Goal: Find specific page/section: Find specific page/section

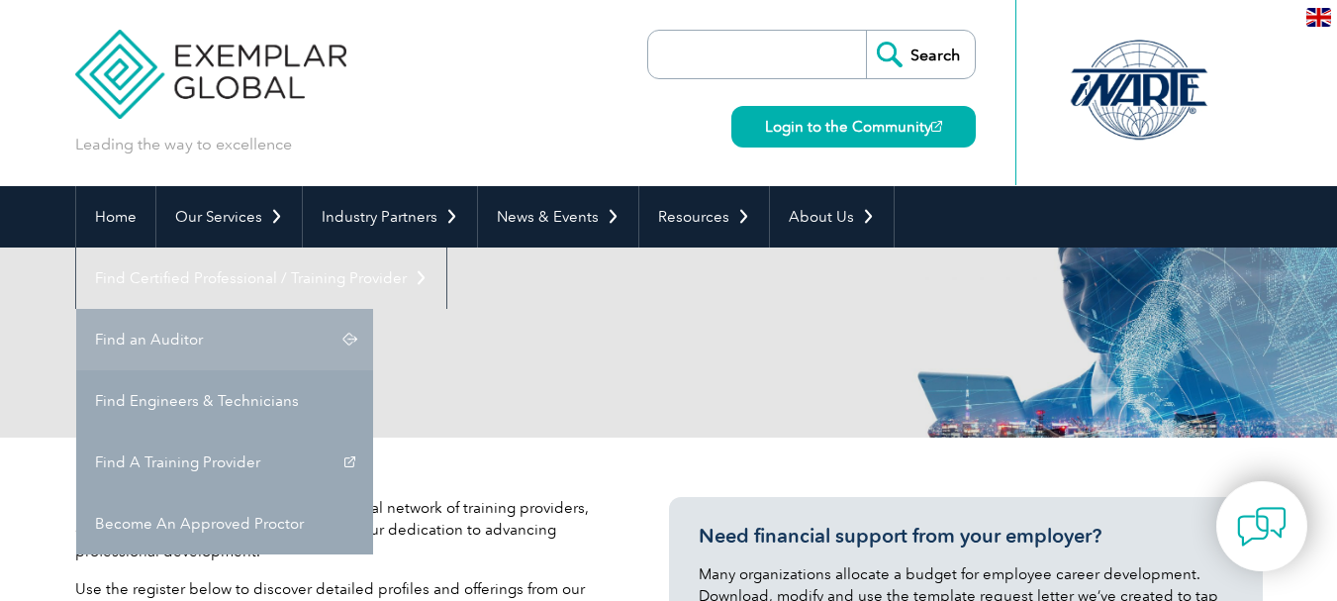
click at [373, 309] on link "Find an Auditor" at bounding box center [224, 339] width 297 height 61
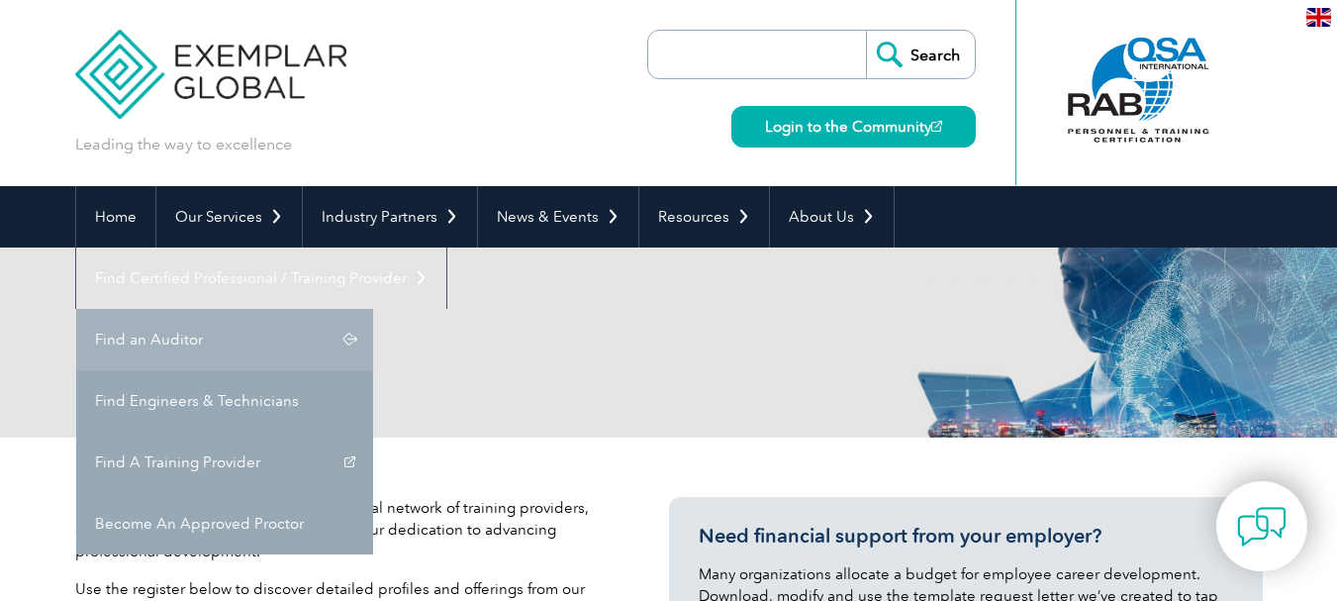
click at [373, 309] on link "Find an Auditor" at bounding box center [224, 339] width 297 height 61
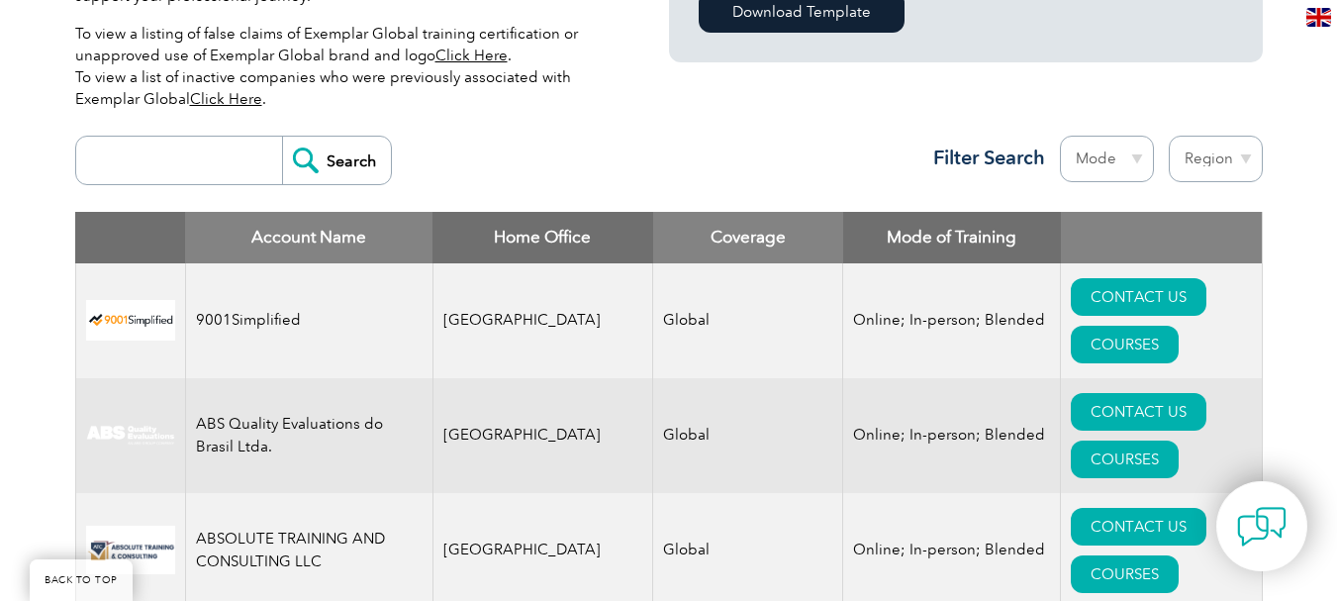
scroll to position [693, 0]
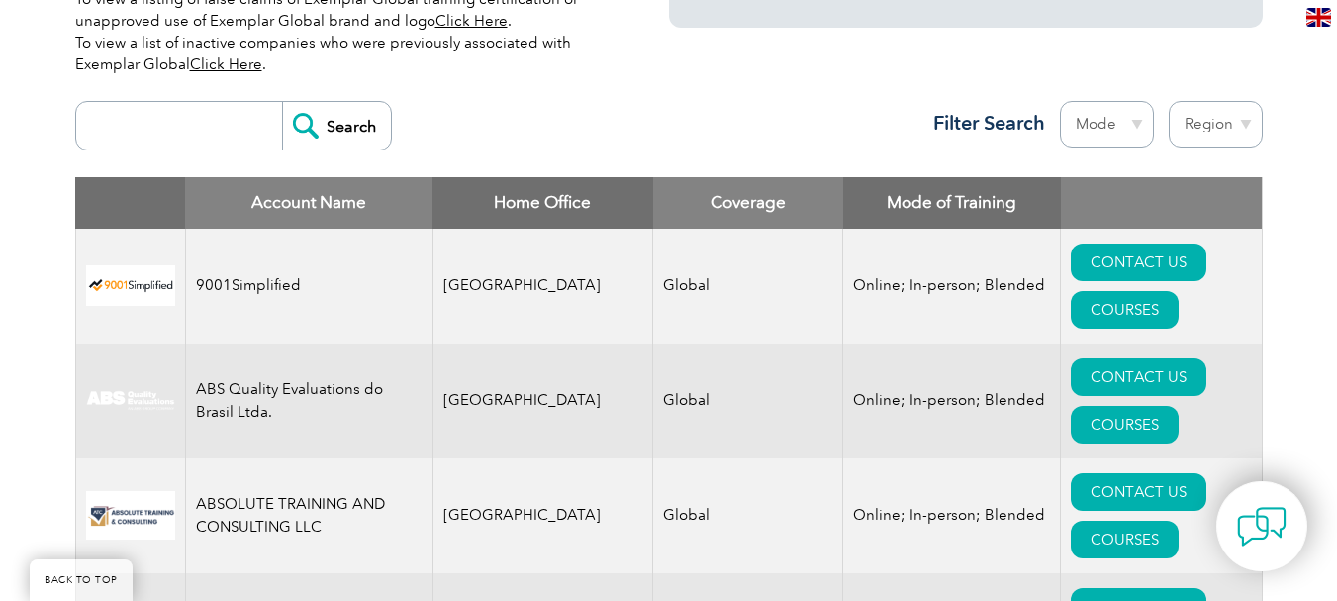
click at [171, 138] on input "search" at bounding box center [184, 125] width 196 height 47
type input "OMNEX ENGINEERING"
click at [282, 102] on input "Search" at bounding box center [336, 125] width 109 height 47
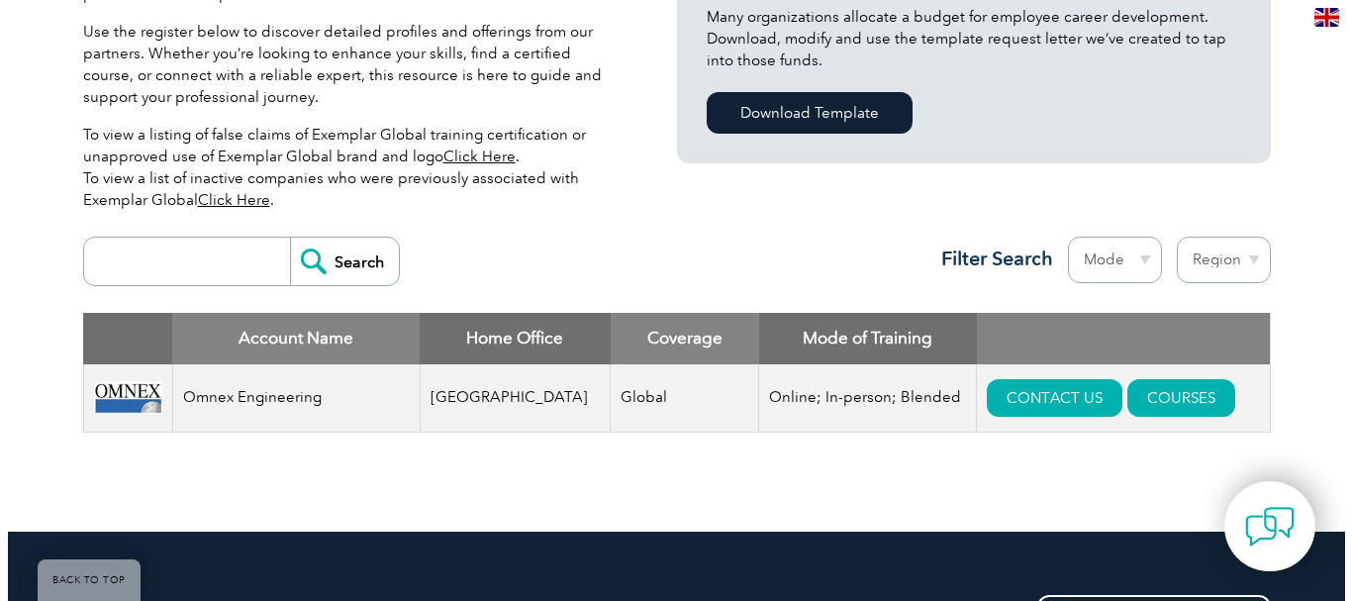
scroll to position [594, 0]
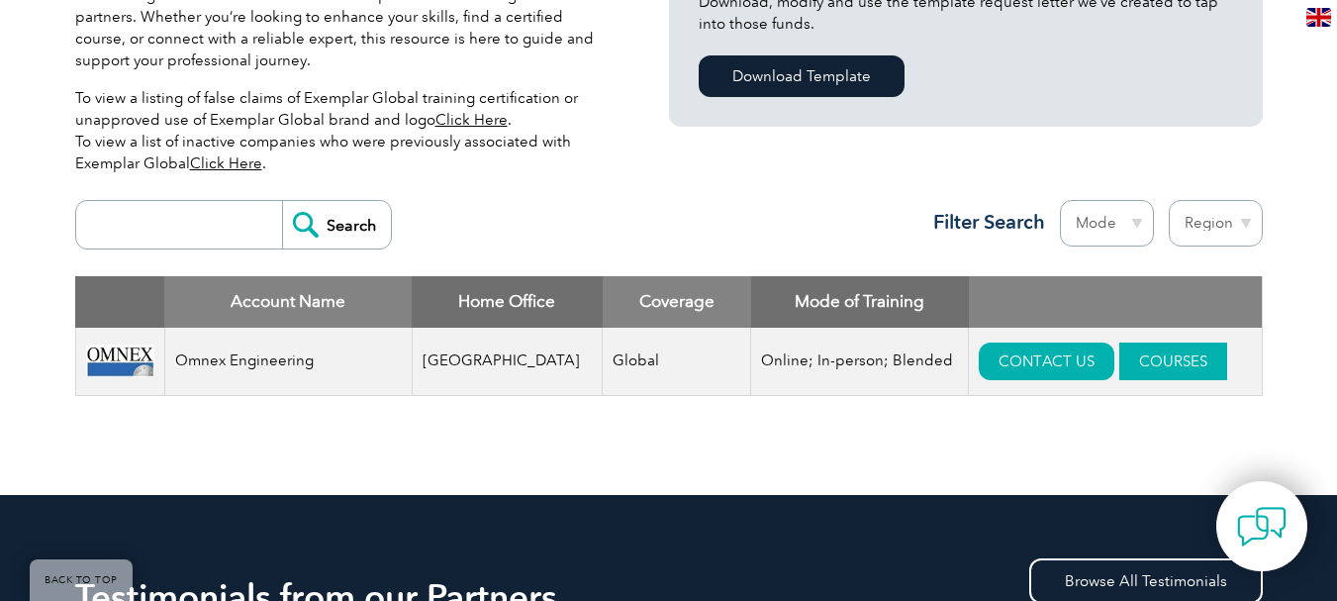
click at [1119, 362] on link "COURSES" at bounding box center [1173, 361] width 108 height 38
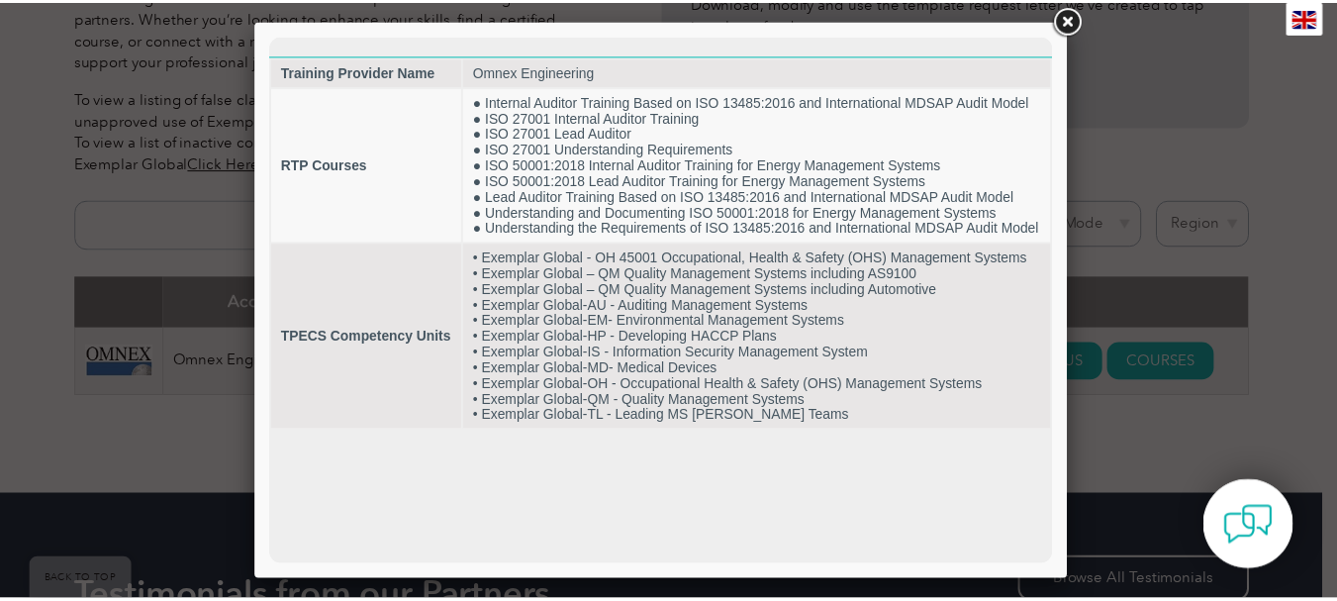
scroll to position [0, 0]
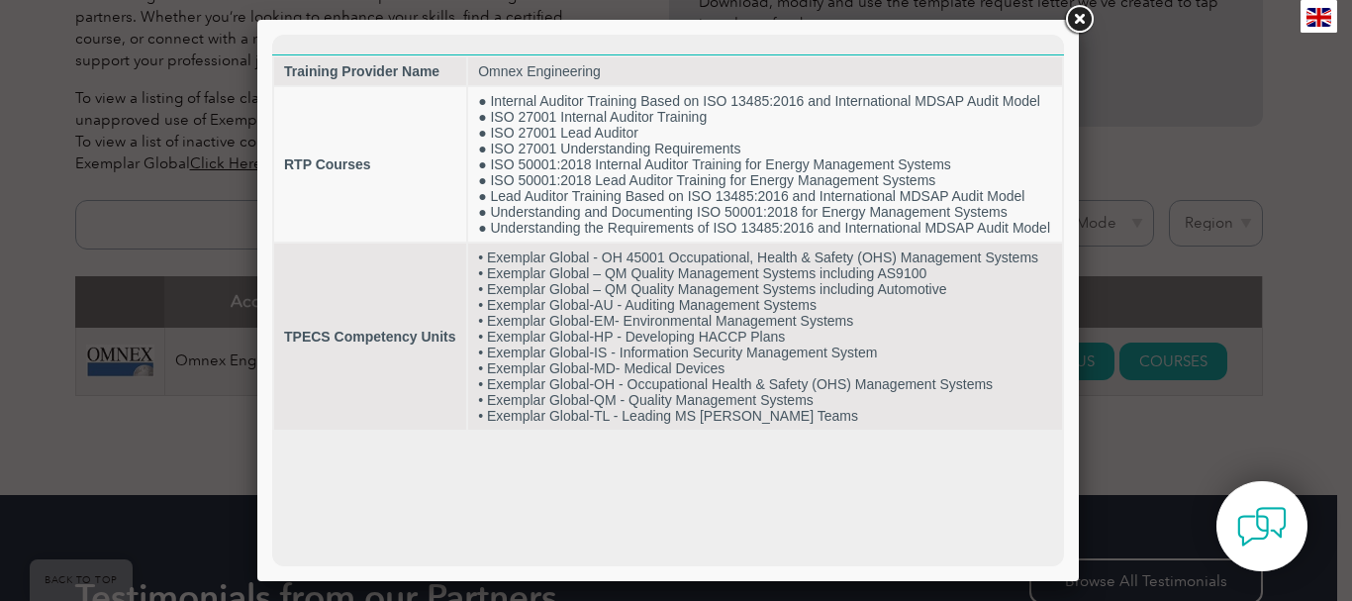
click at [1084, 11] on link at bounding box center [1079, 20] width 36 height 36
